Goal: Task Accomplishment & Management: Use online tool/utility

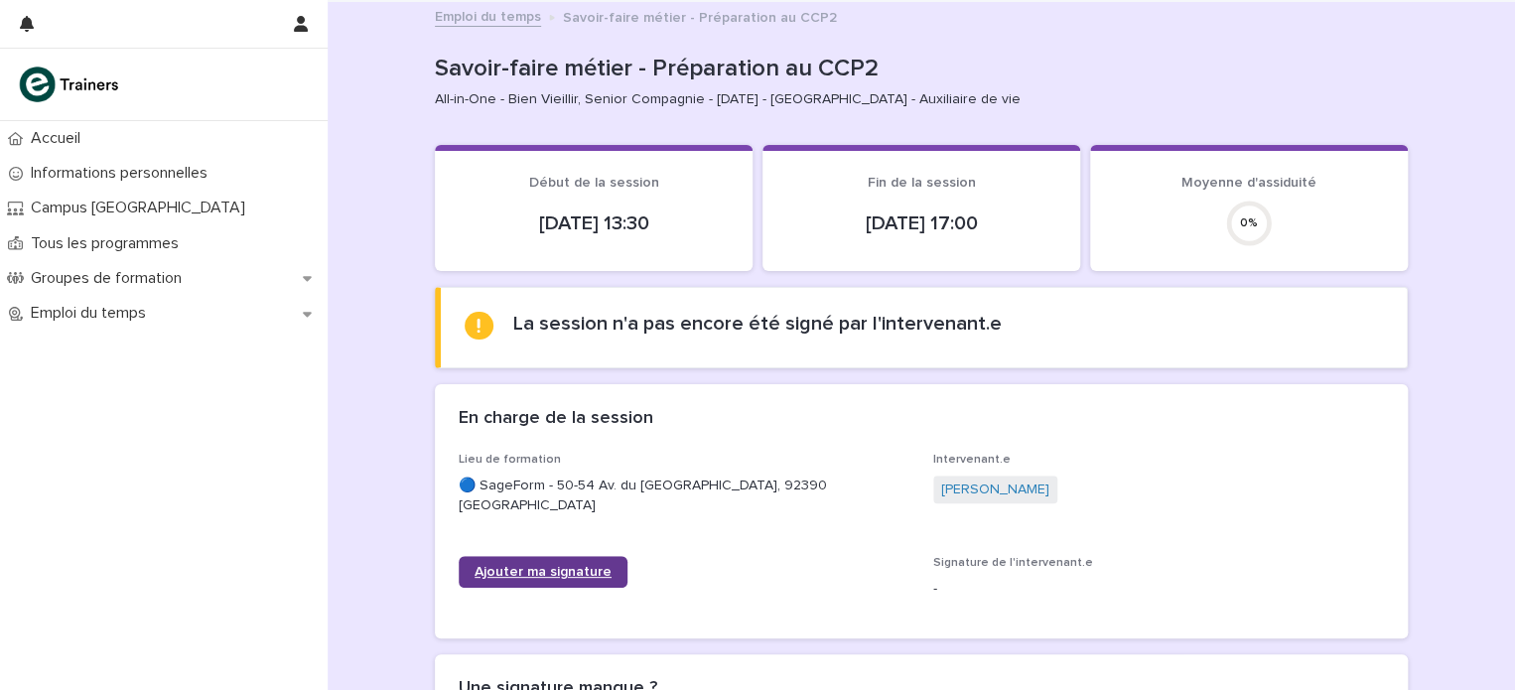
click at [540, 576] on span "Ajouter ma signature" at bounding box center [543, 572] width 137 height 14
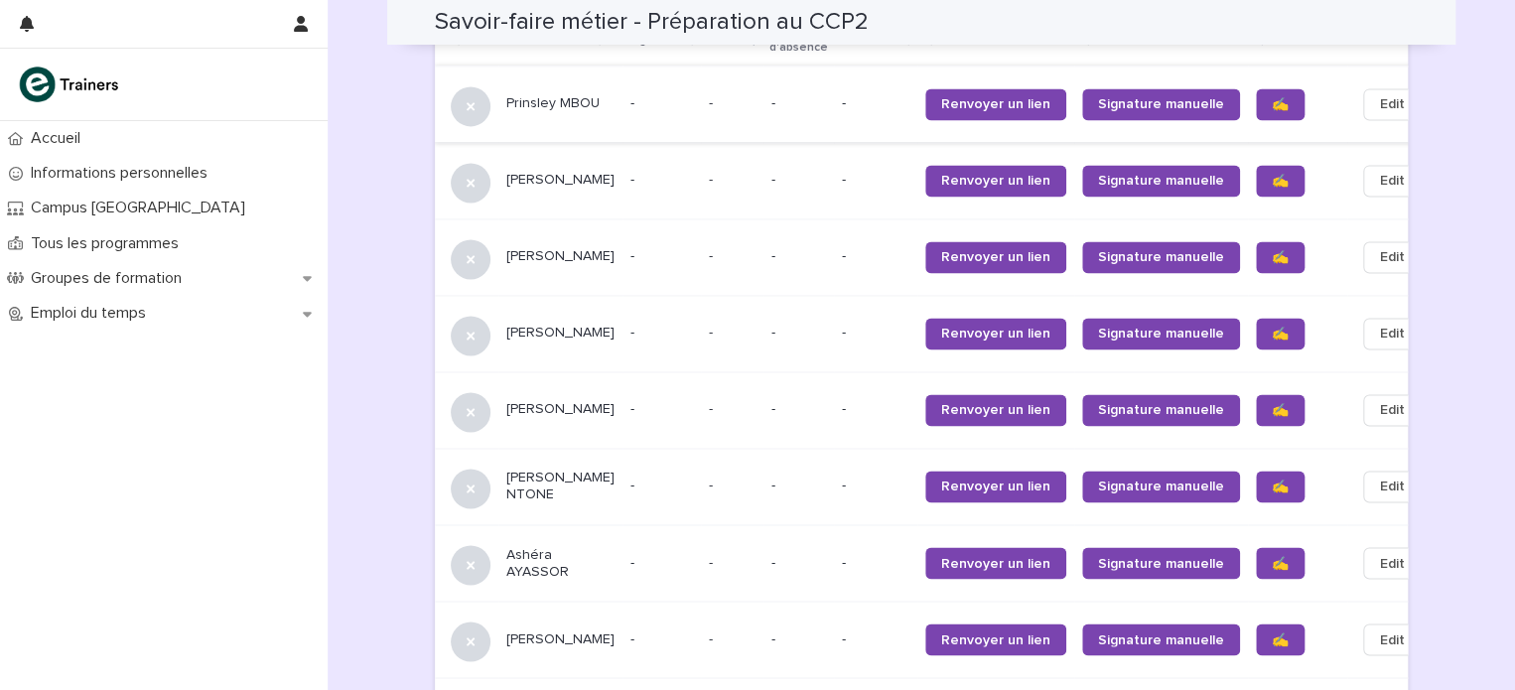
scroll to position [1300, 0]
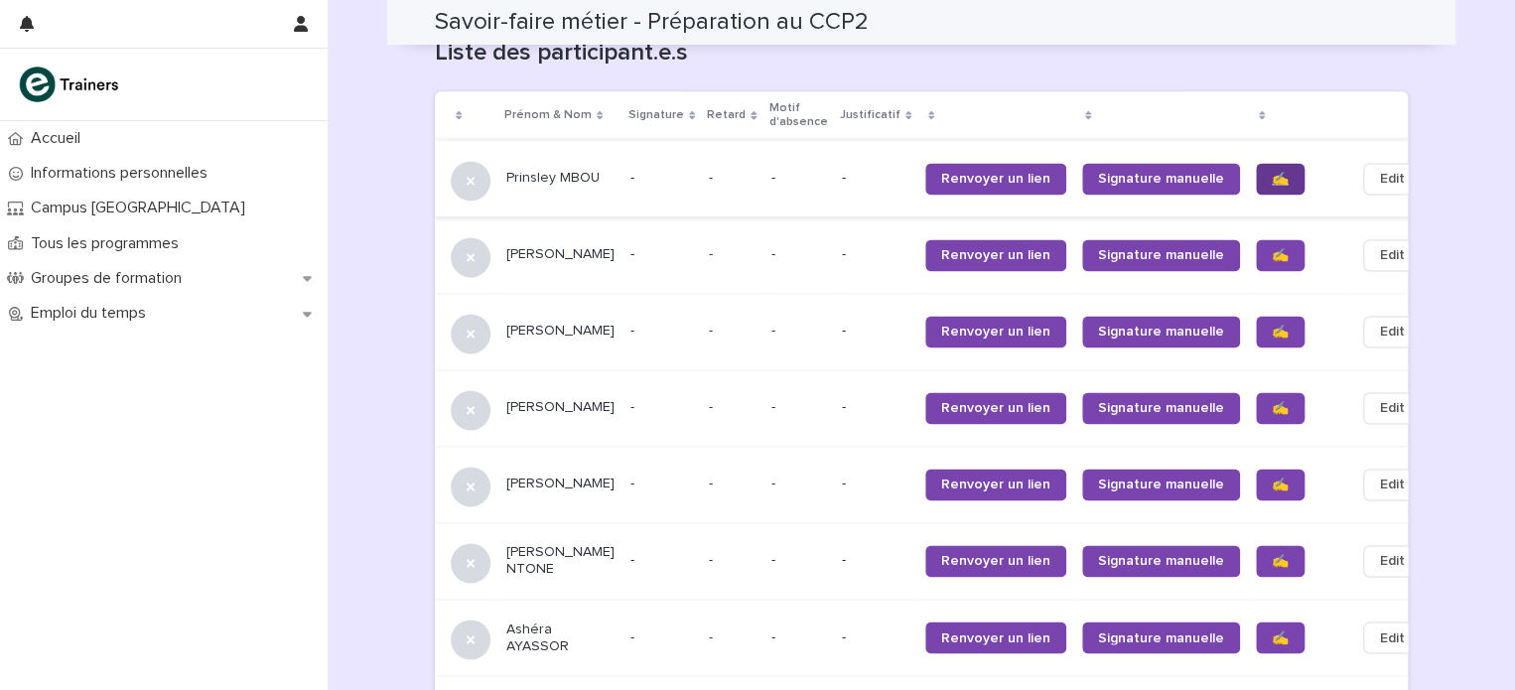
click at [1256, 163] on link "✍️" at bounding box center [1280, 179] width 49 height 32
click at [1272, 248] on span "✍️" at bounding box center [1280, 255] width 17 height 14
click at [1272, 325] on span "✍️" at bounding box center [1280, 332] width 17 height 14
click at [1272, 401] on span "✍️" at bounding box center [1280, 408] width 17 height 14
click at [1272, 478] on span "✍️" at bounding box center [1280, 485] width 17 height 14
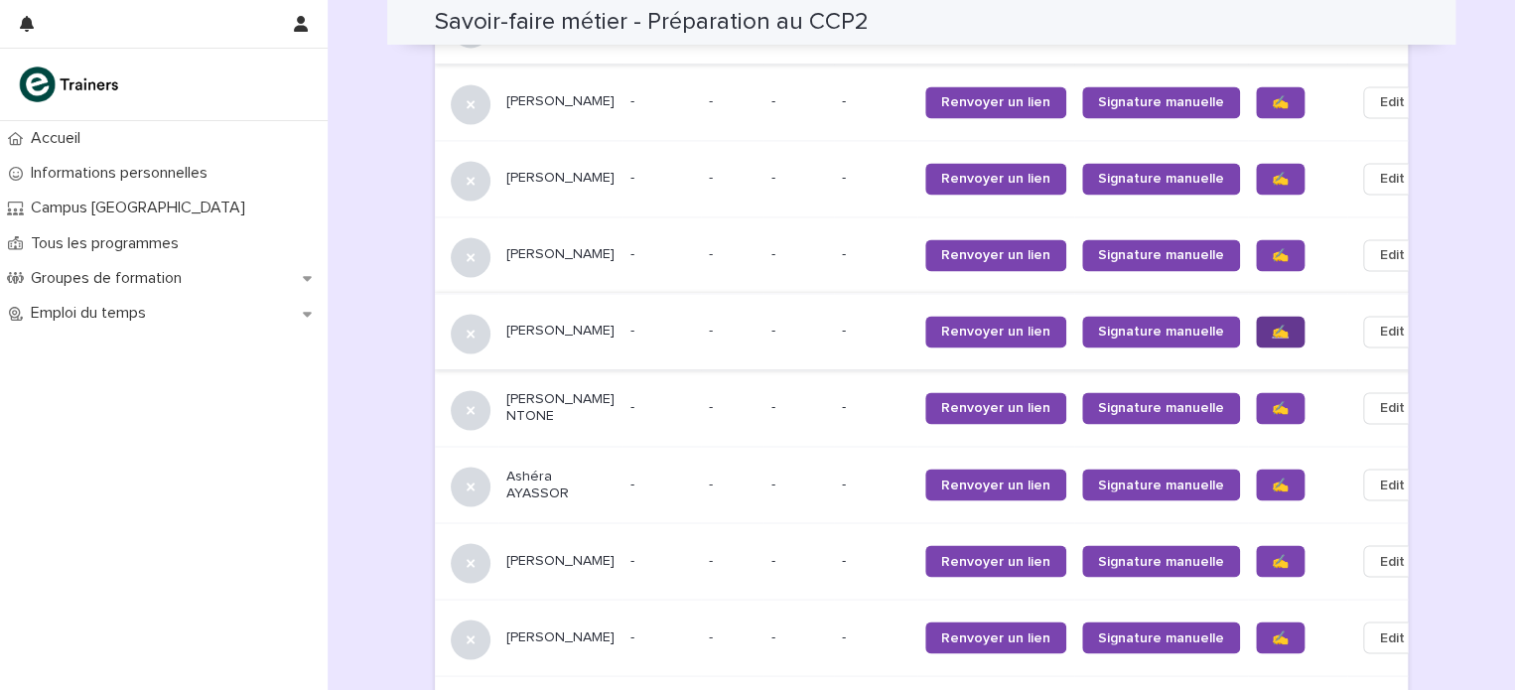
scroll to position [1498, 0]
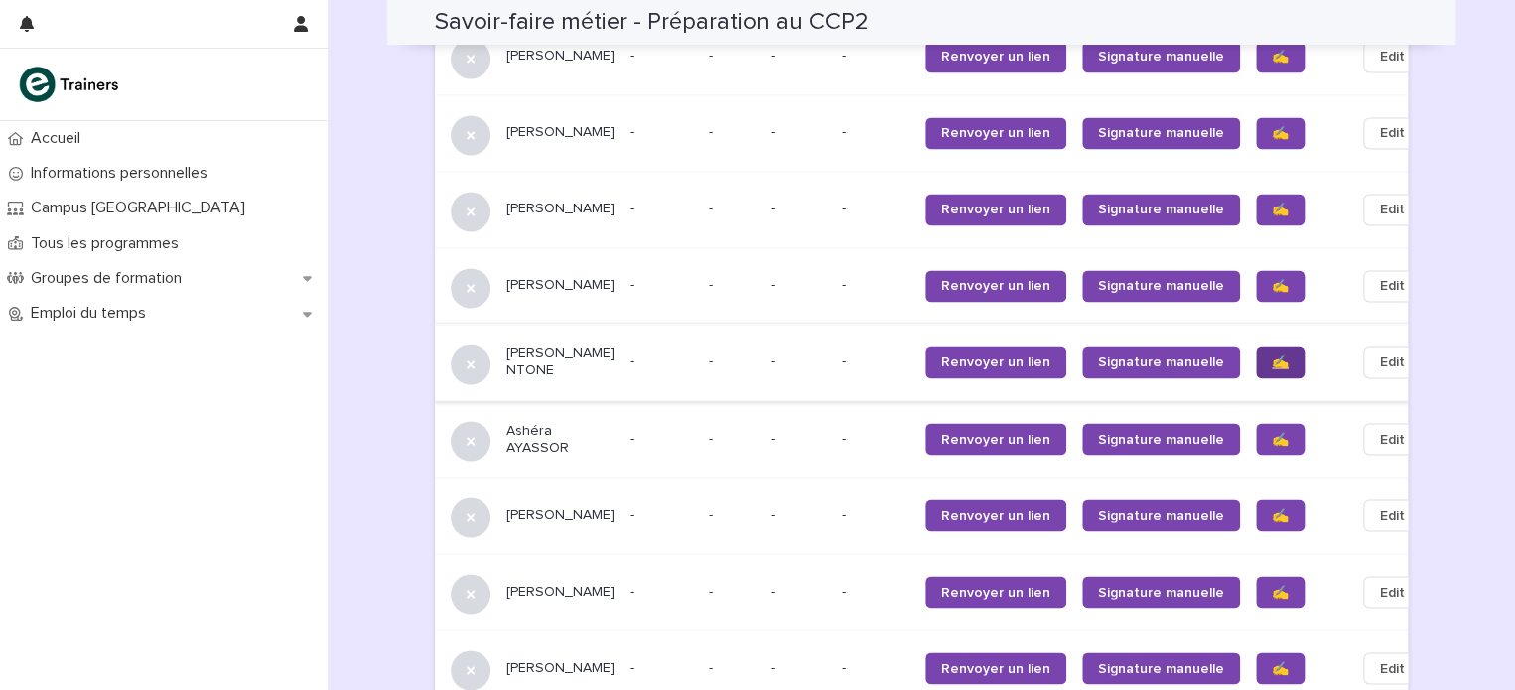
click at [1256, 347] on link "✍️" at bounding box center [1280, 363] width 49 height 32
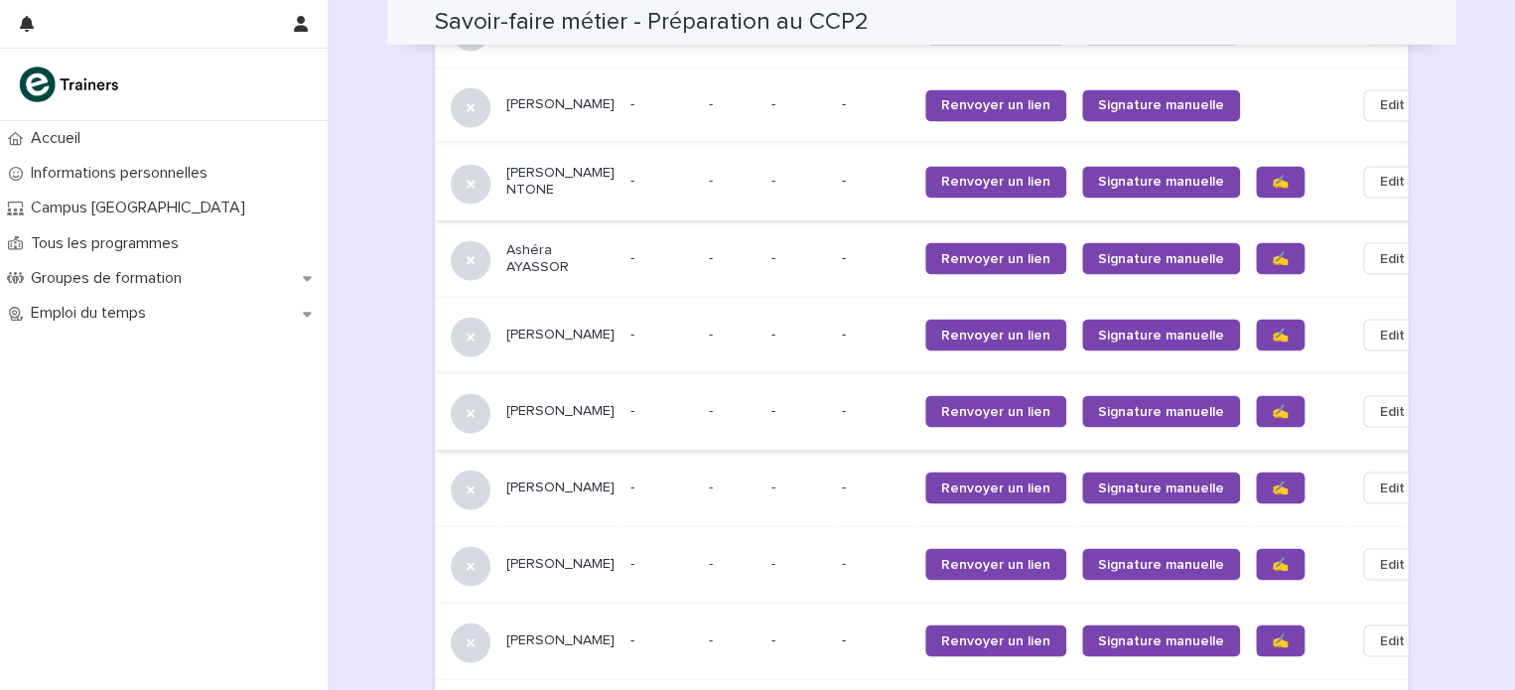
scroll to position [1697, 0]
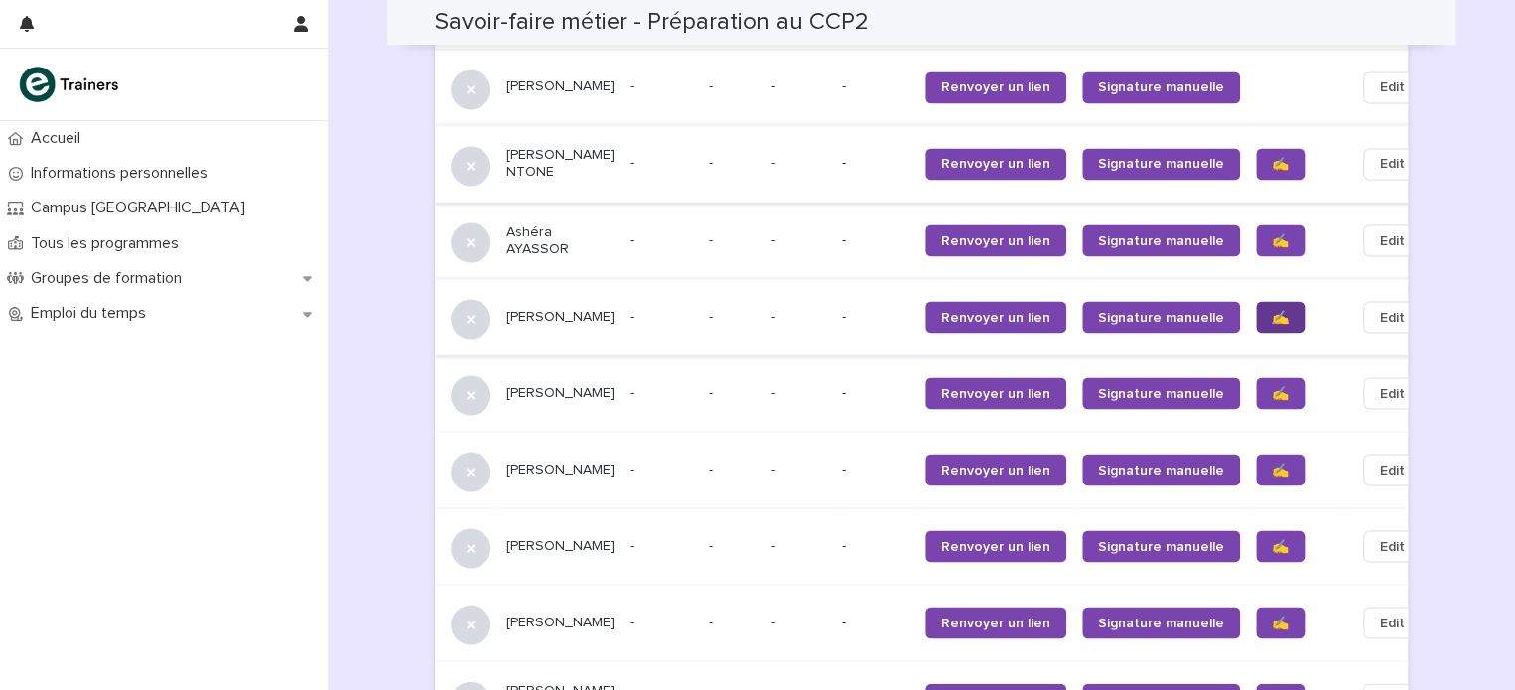
click at [1256, 301] on link "✍️" at bounding box center [1280, 317] width 49 height 32
click at [1272, 386] on span "✍️" at bounding box center [1280, 393] width 17 height 14
click at [1272, 463] on span "✍️" at bounding box center [1280, 470] width 17 height 14
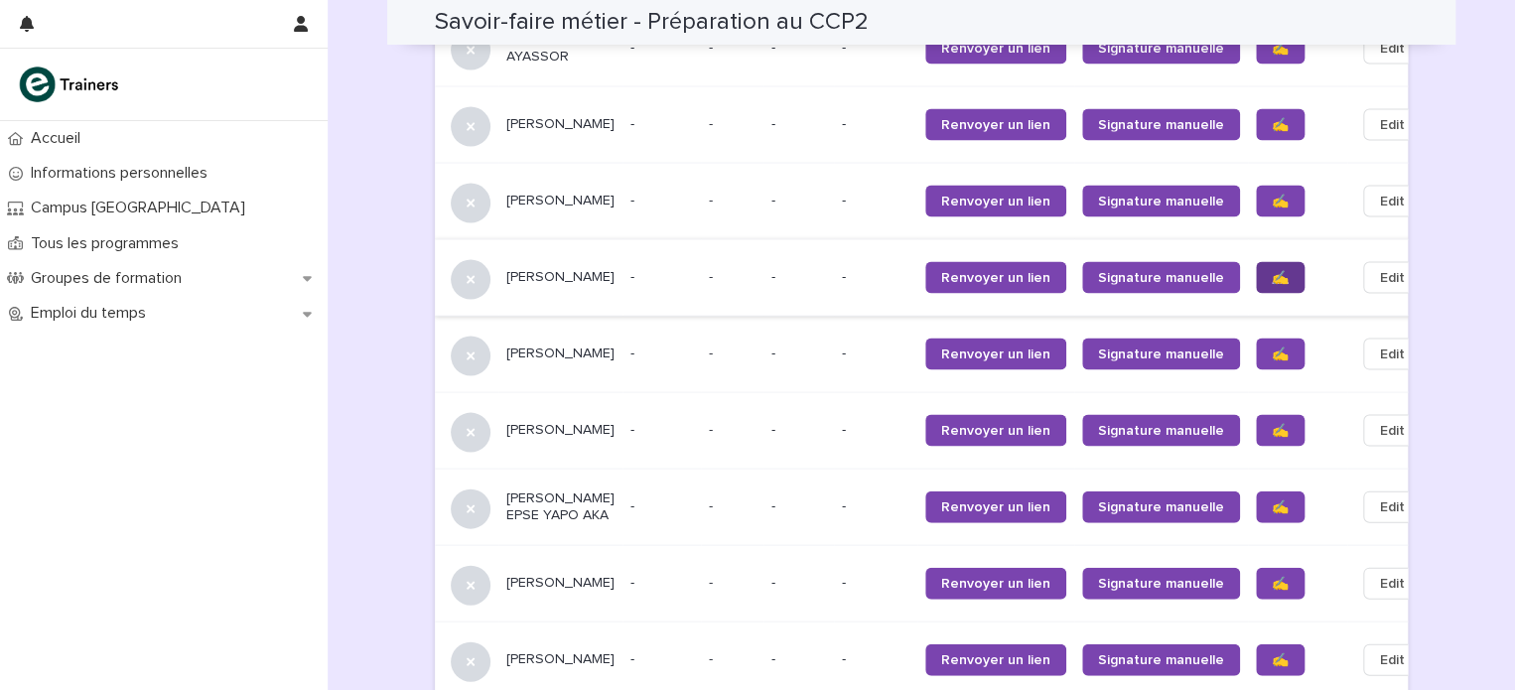
scroll to position [1895, 0]
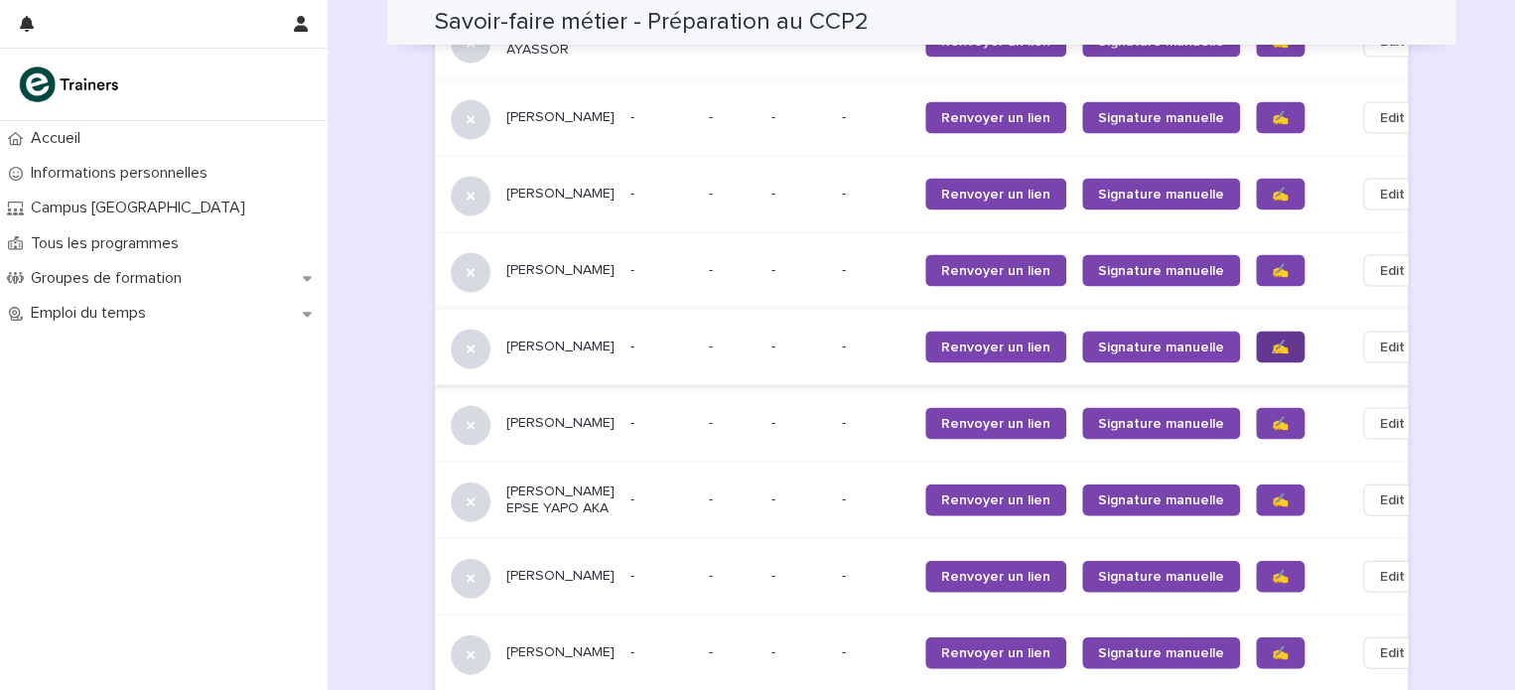
click at [1272, 341] on span "✍️" at bounding box center [1280, 348] width 17 height 14
click at [1272, 417] on span "✍️" at bounding box center [1280, 424] width 17 height 14
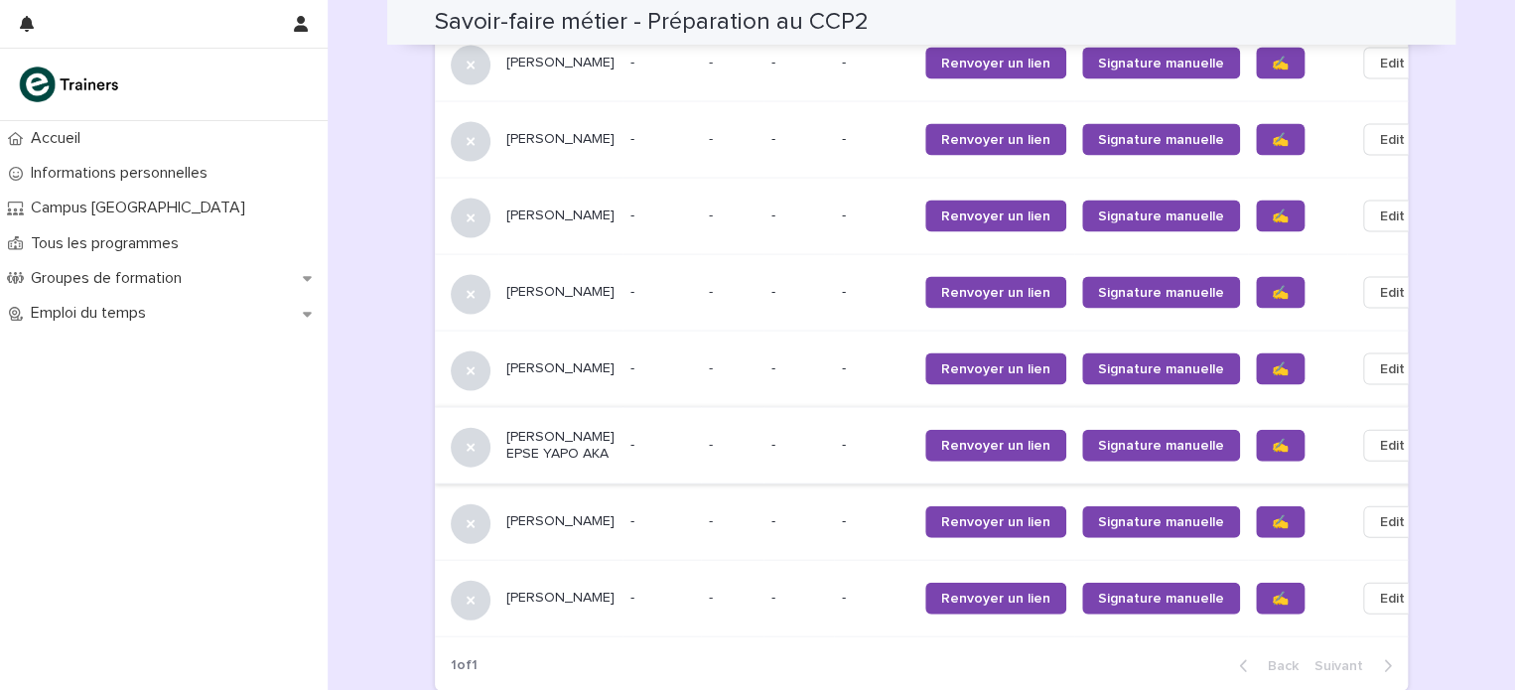
scroll to position [2094, 0]
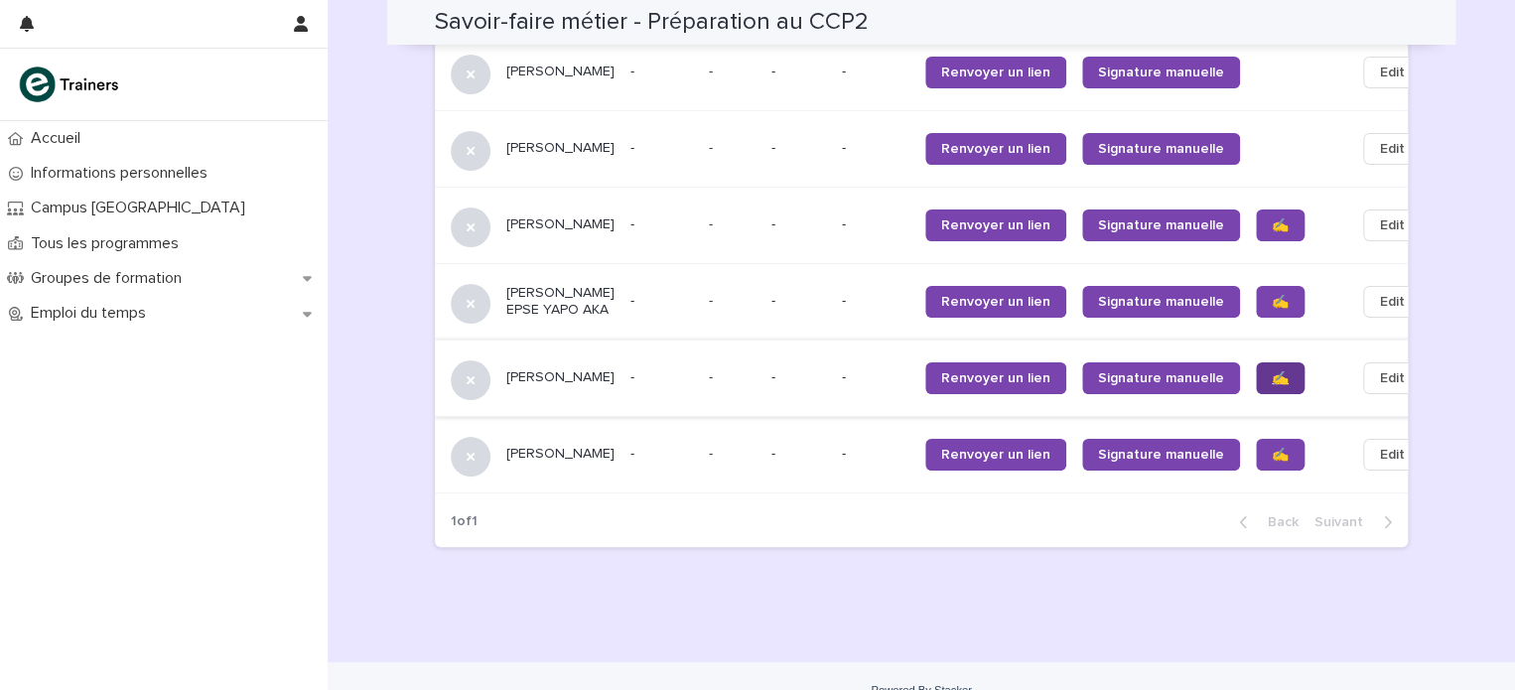
click at [1272, 371] on span "✍️" at bounding box center [1280, 378] width 17 height 14
click at [1272, 448] on span "✍️" at bounding box center [1280, 455] width 17 height 14
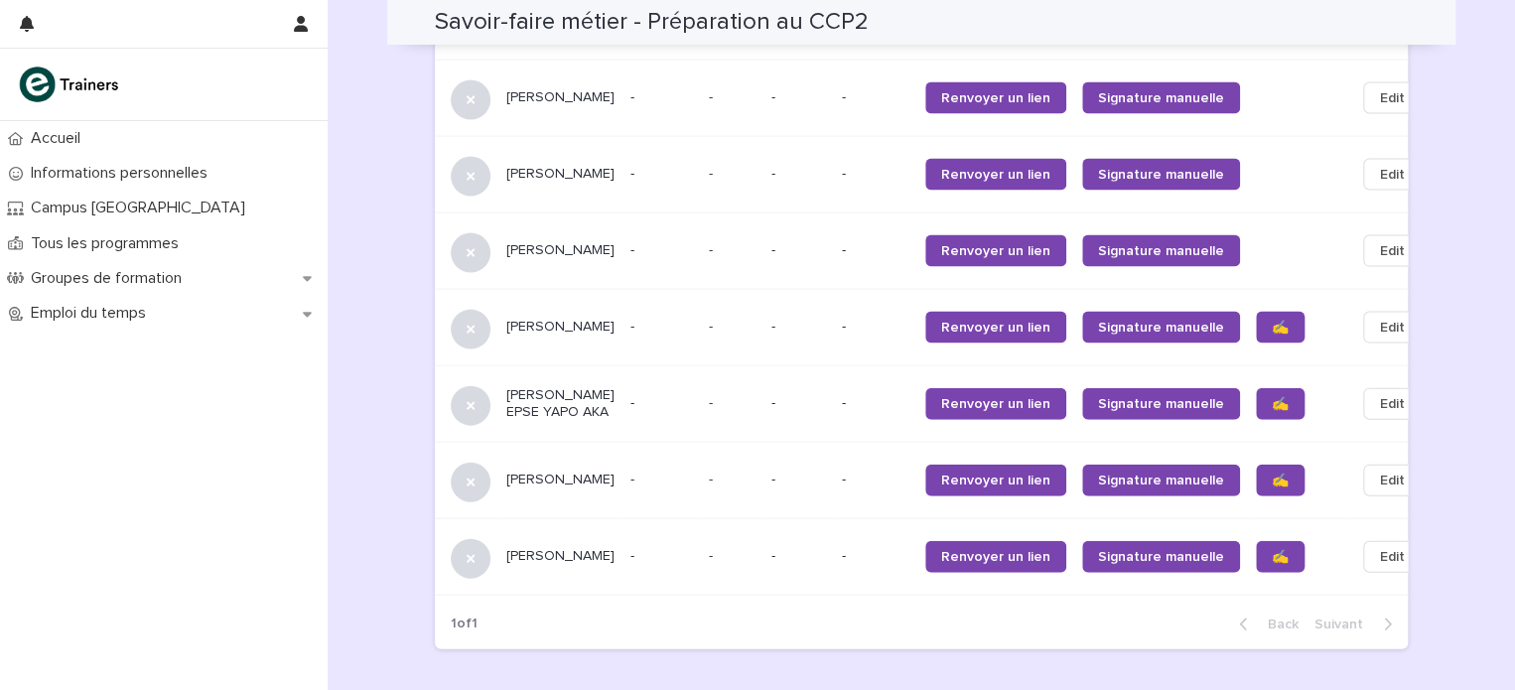
scroll to position [1995, 0]
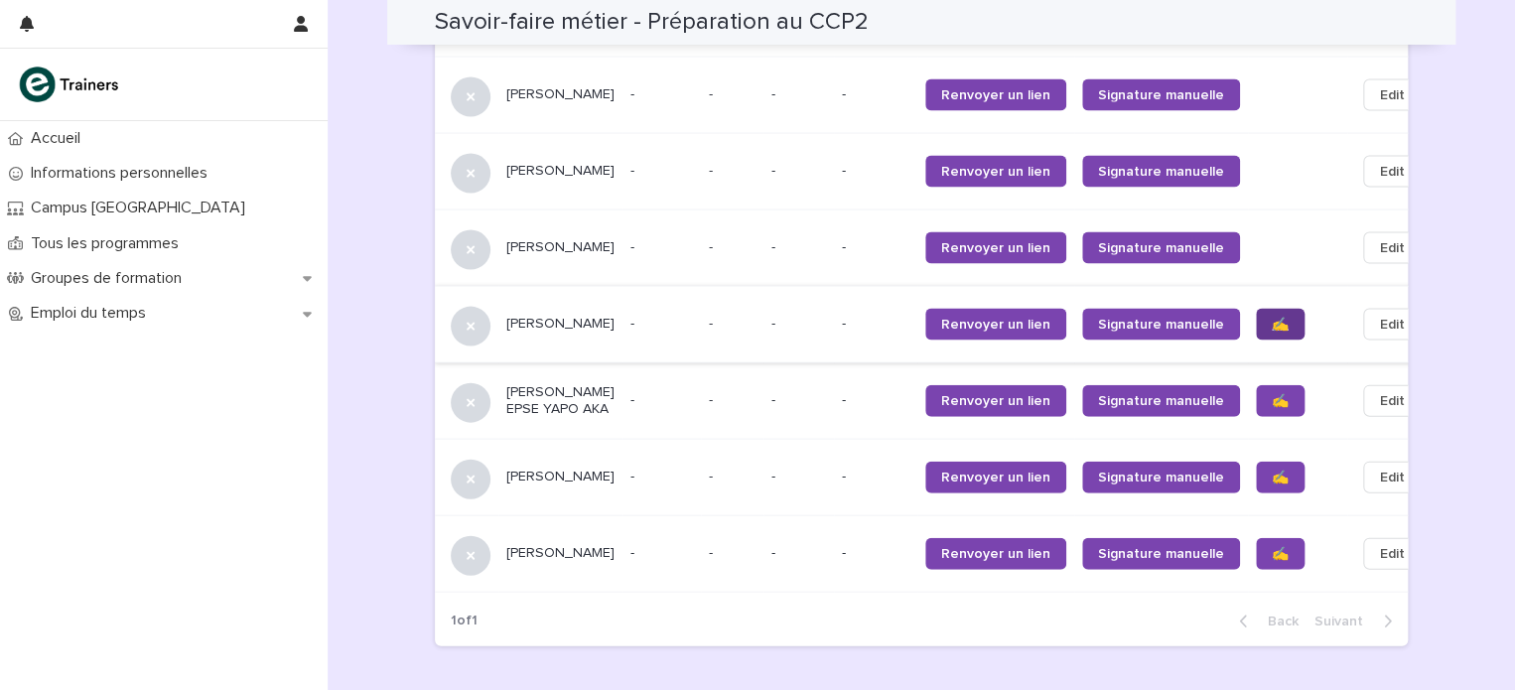
click at [1272, 318] on span "✍️" at bounding box center [1280, 325] width 17 height 14
click at [1248, 397] on td at bounding box center [1297, 400] width 99 height 76
